Goal: Task Accomplishment & Management: Use online tool/utility

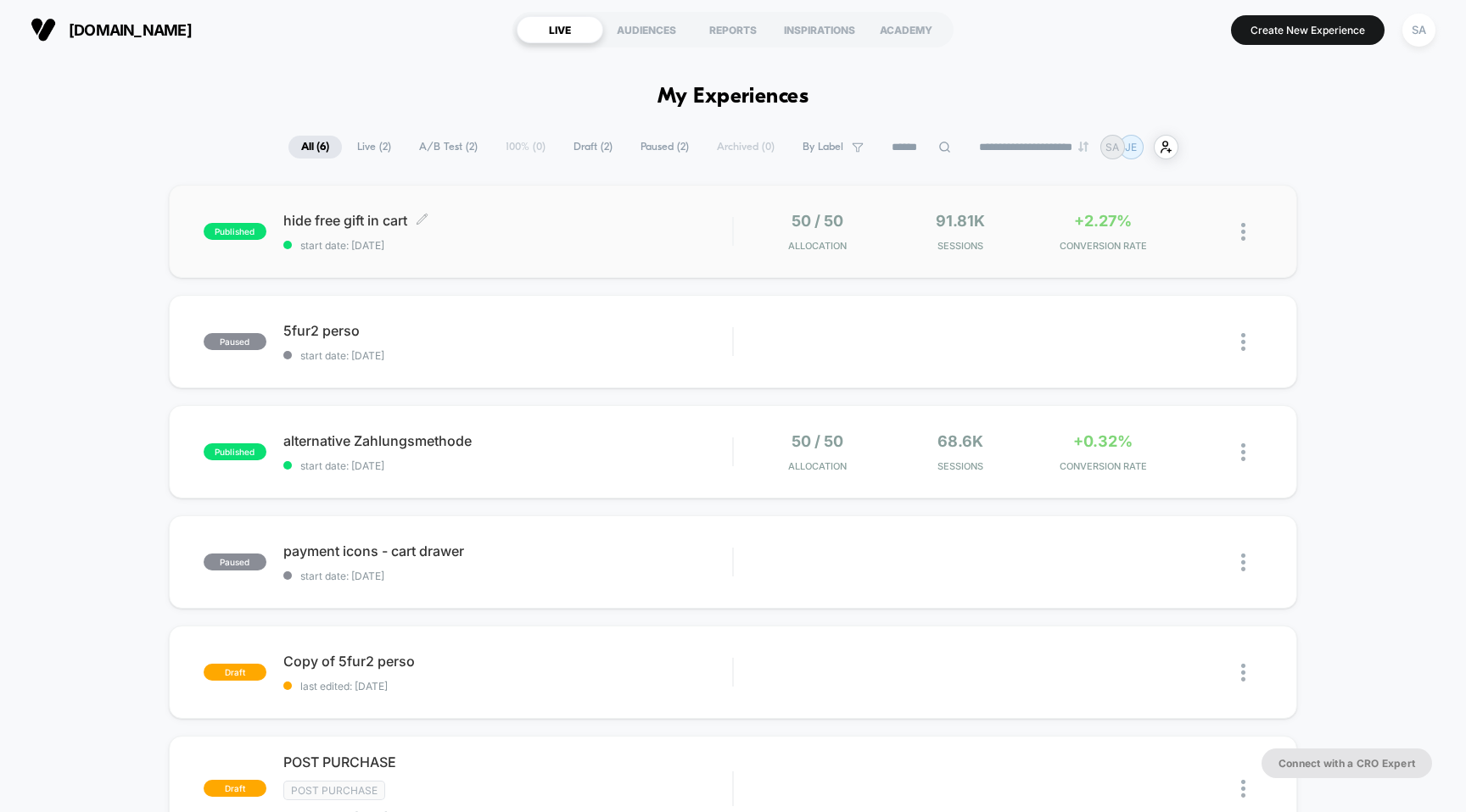
click at [350, 228] on div "hide free gift in cart Click to edit experience details Click to edit experienc…" at bounding box center [508, 231] width 450 height 39
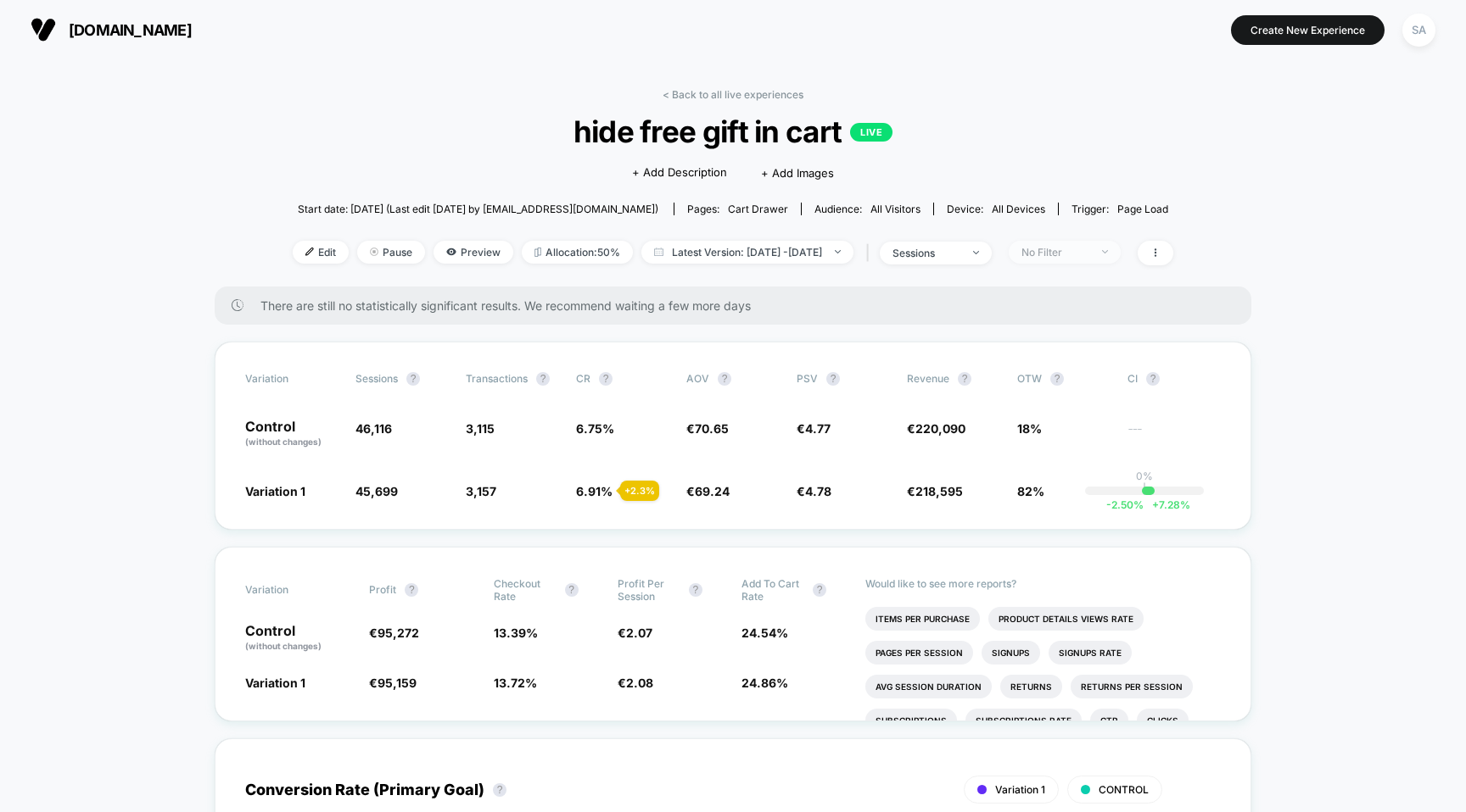
click at [1089, 246] on div "No Filter" at bounding box center [1054, 252] width 68 height 13
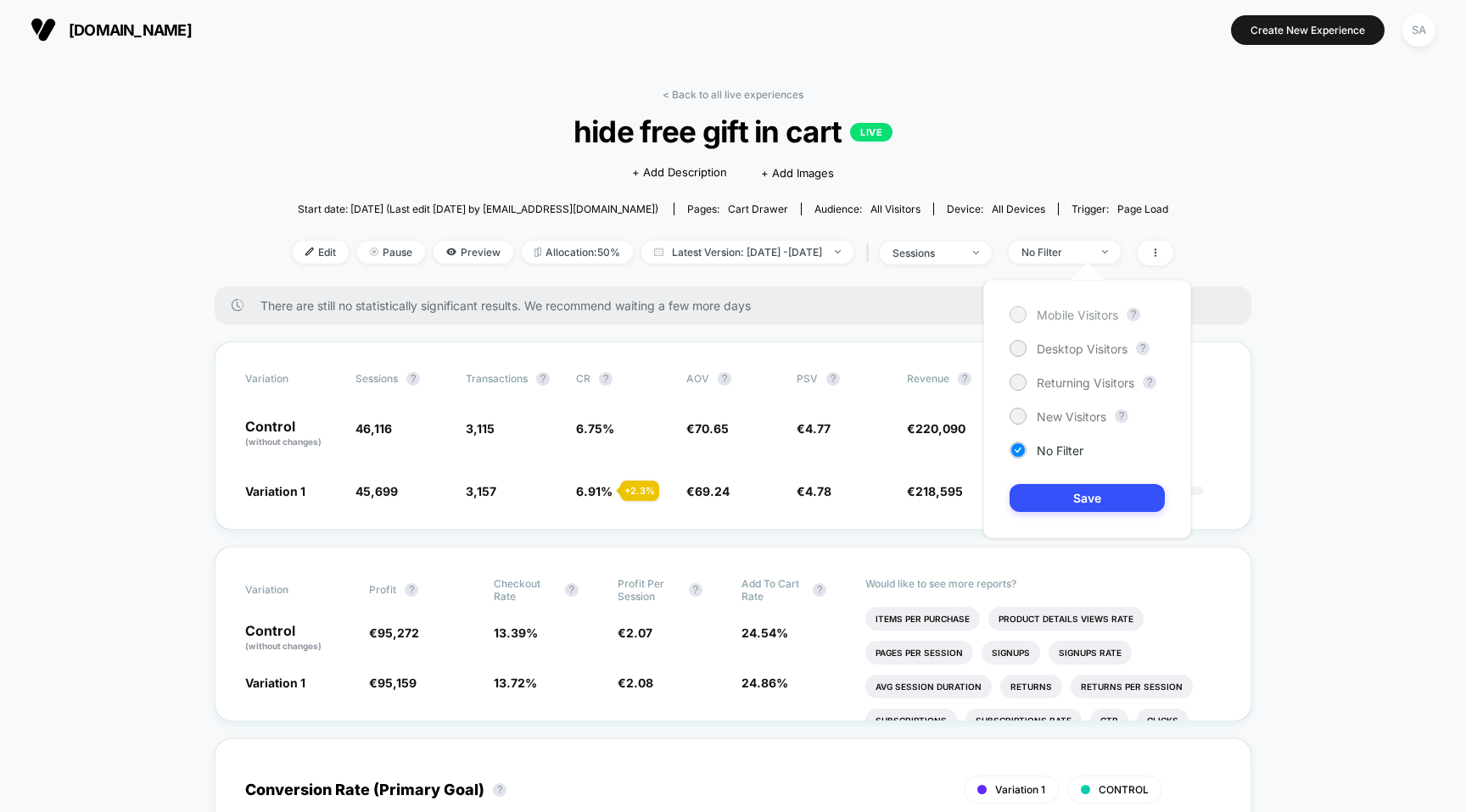
click at [1074, 322] on div "Mobile Visitors" at bounding box center [1063, 314] width 108 height 17
click at [1061, 486] on button "Save" at bounding box center [1087, 498] width 156 height 28
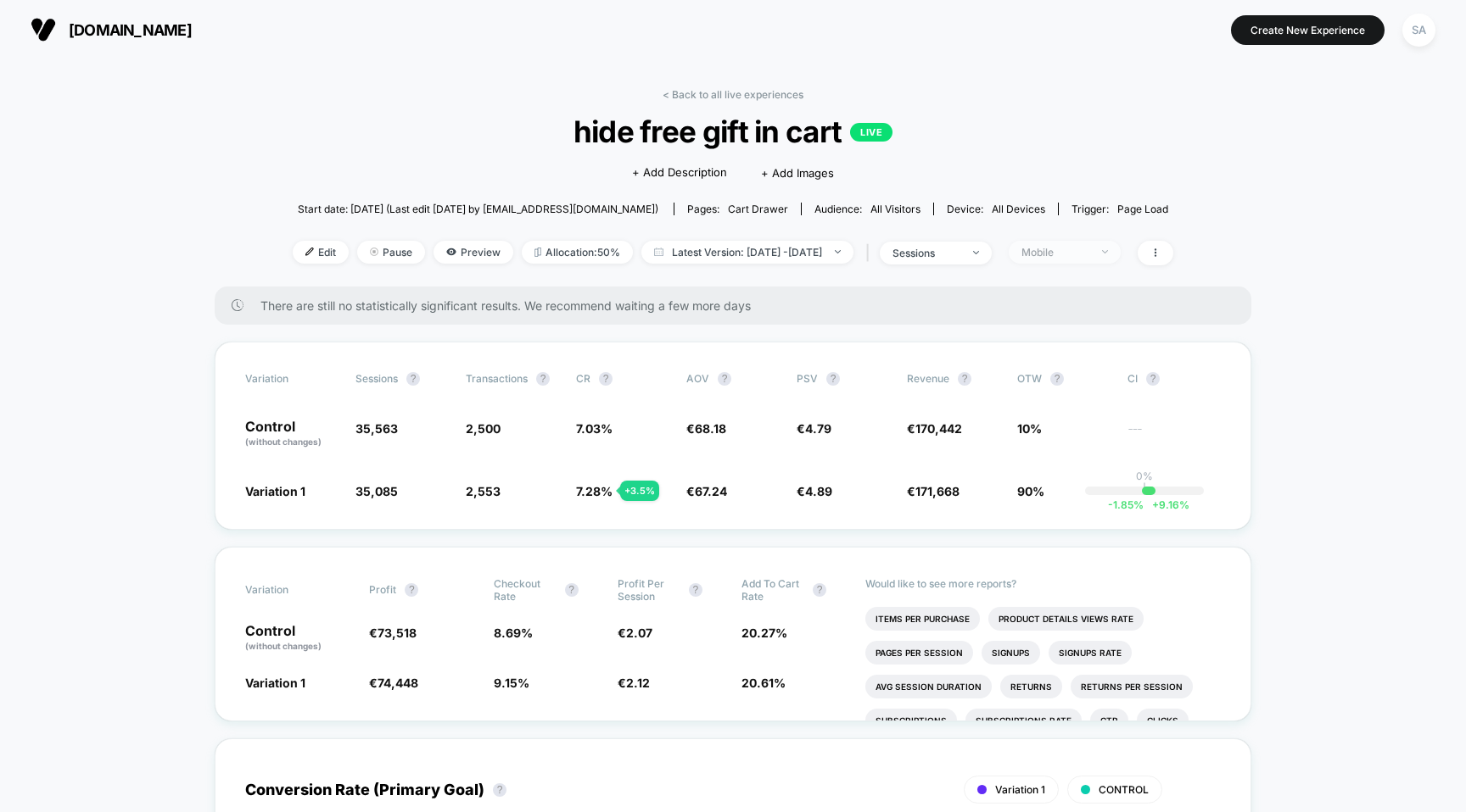
click at [1089, 249] on div "Mobile" at bounding box center [1054, 252] width 68 height 13
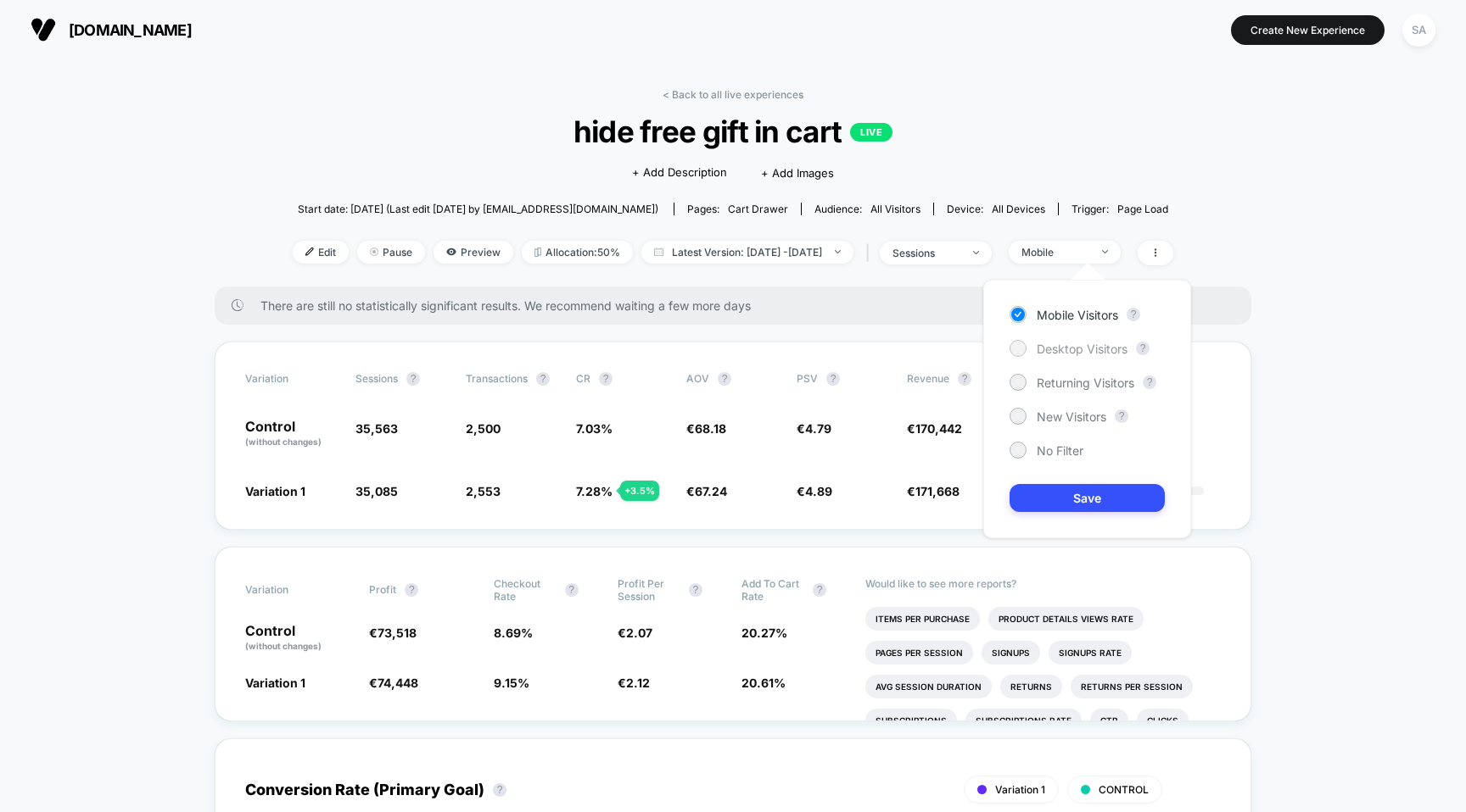
click at [1071, 344] on span "Desktop Visitors" at bounding box center [1082, 348] width 91 height 15
click at [1090, 487] on button "Save" at bounding box center [1087, 498] width 156 height 28
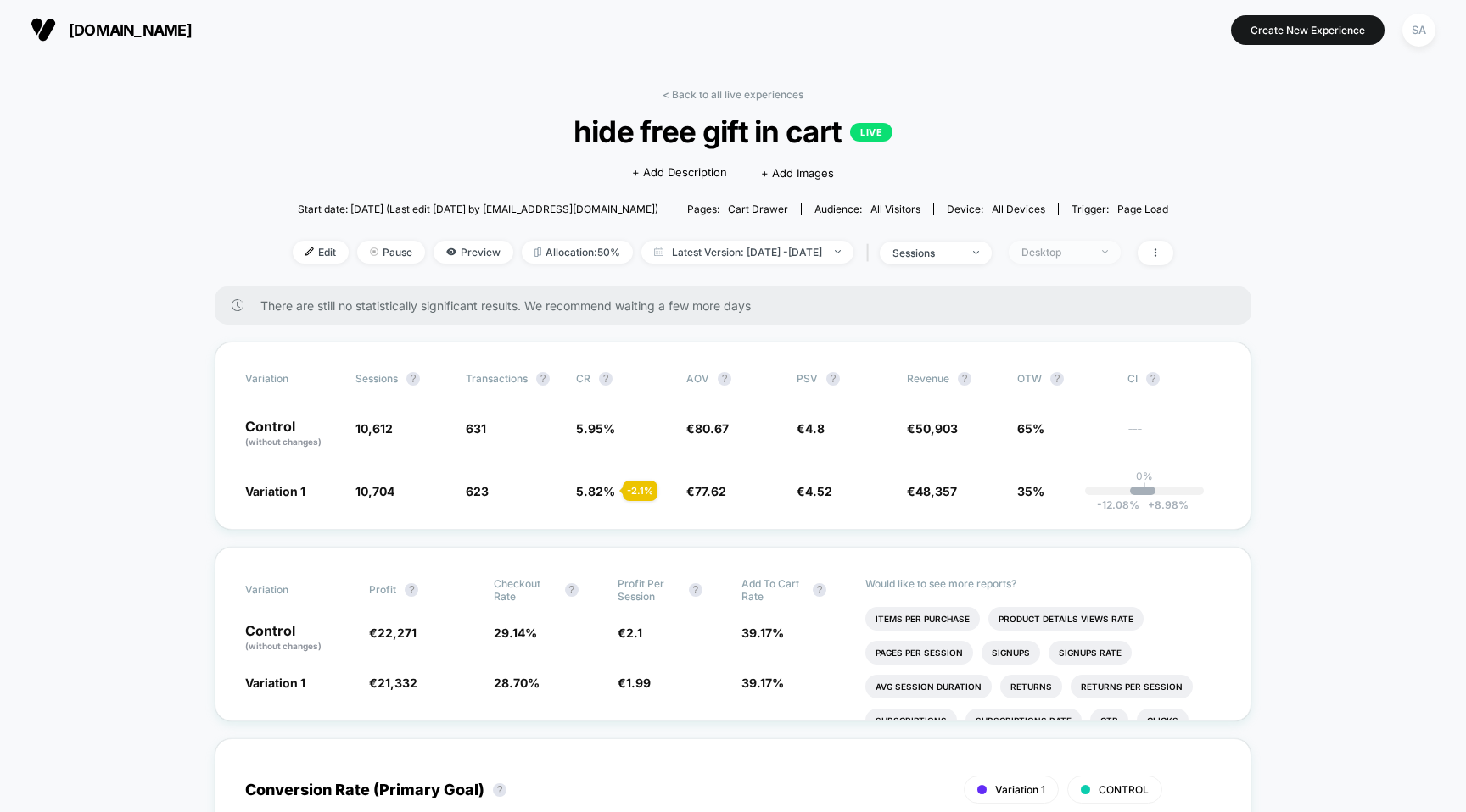
click at [1120, 246] on span "Desktop" at bounding box center [1065, 252] width 112 height 23
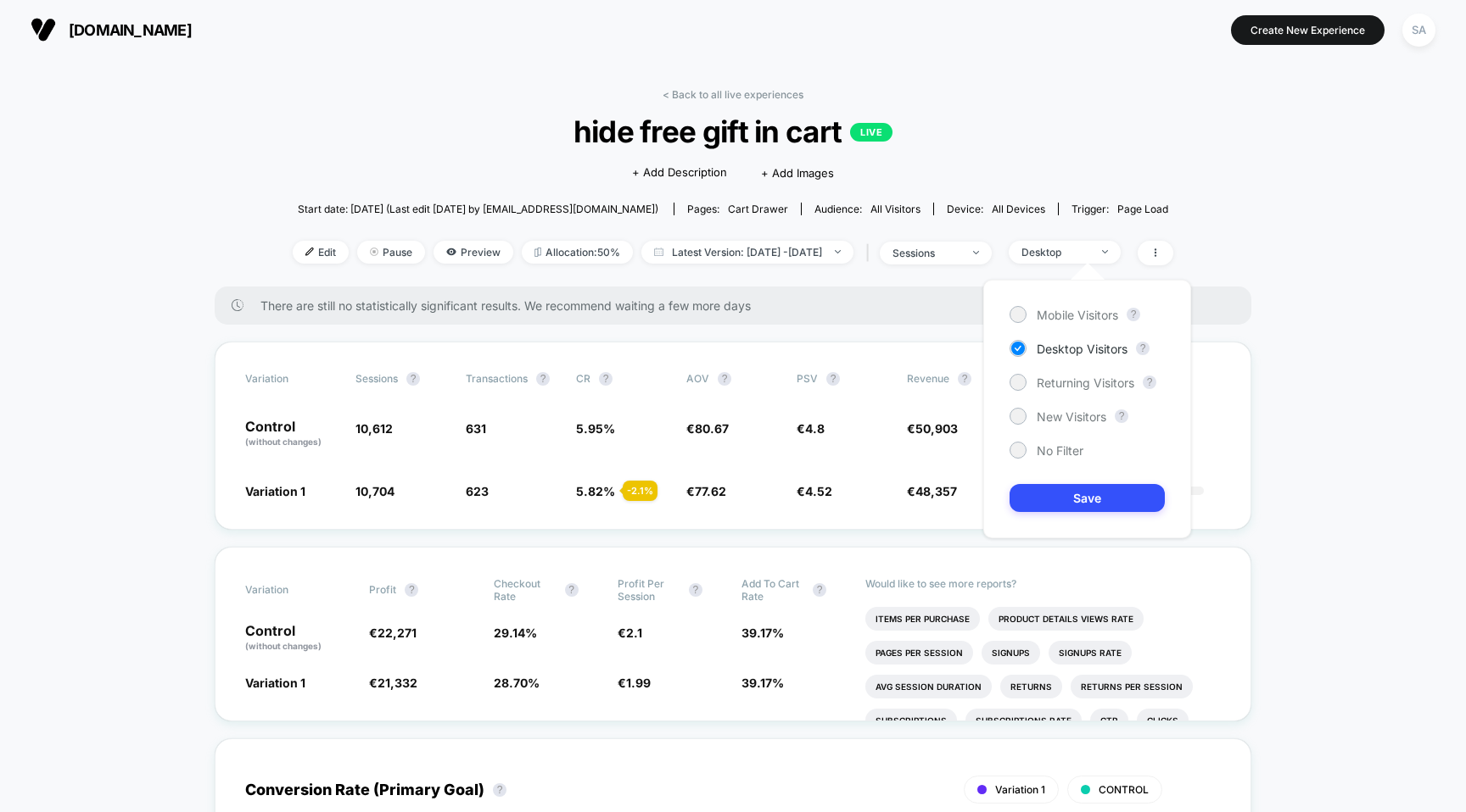
click at [1057, 463] on div "Mobile Visitors ? Desktop Visitors ? Returning Visitors ? New Visitors ? No Fil…" at bounding box center [1087, 408] width 208 height 259
click at [1059, 457] on div "No Filter" at bounding box center [1046, 450] width 74 height 17
click at [1059, 504] on button "Save" at bounding box center [1087, 498] width 156 height 28
